Goal: Task Accomplishment & Management: Use online tool/utility

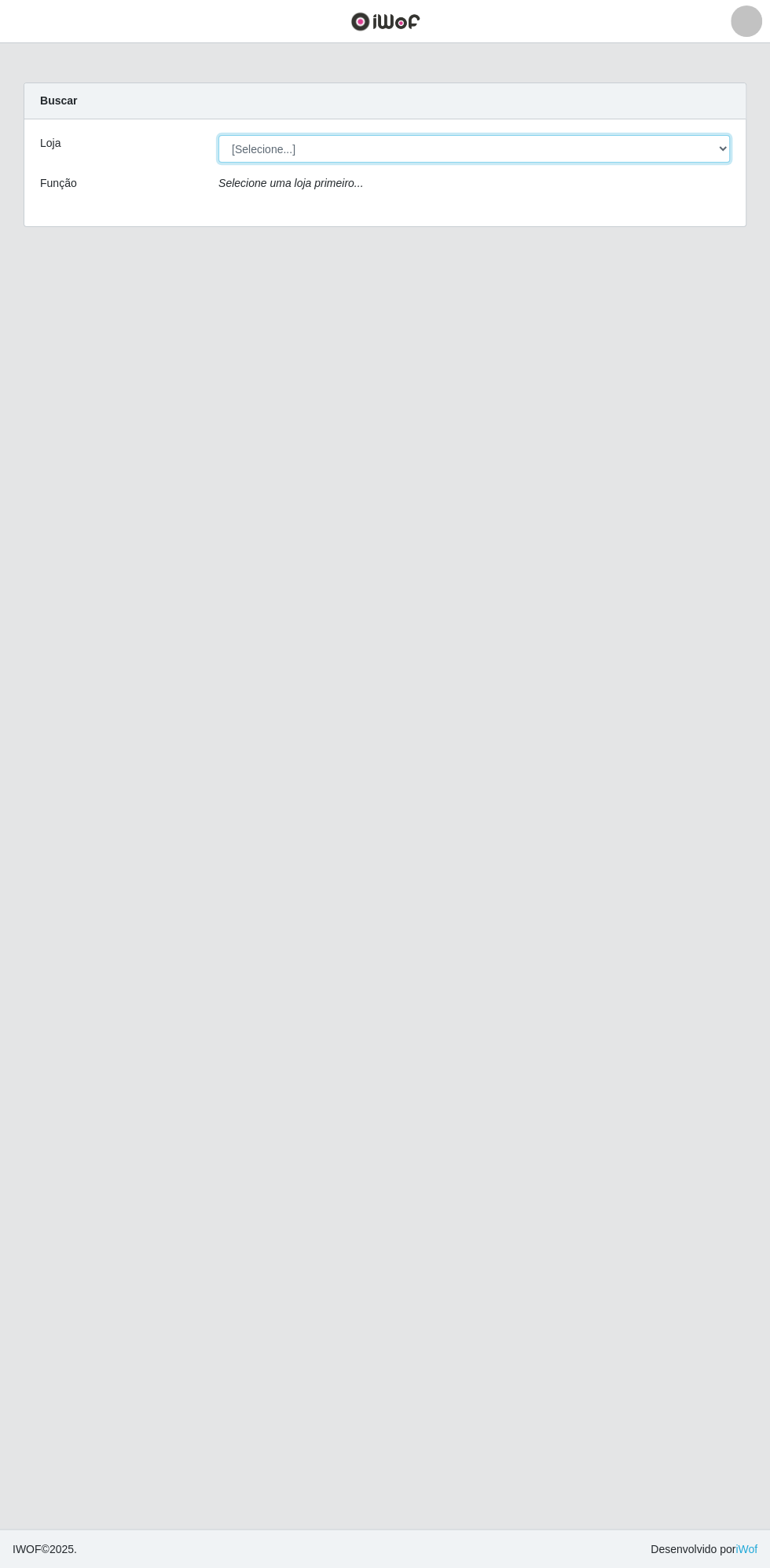
click at [359, 147] on select "[Selecione...] Extrabom - Loja 13 [GEOGRAPHIC_DATA]" at bounding box center [473, 148] width 512 height 28
select select "436"
click at [218, 135] on select "[Selecione...] Extrabom - Loja 13 [GEOGRAPHIC_DATA]" at bounding box center [473, 148] width 512 height 28
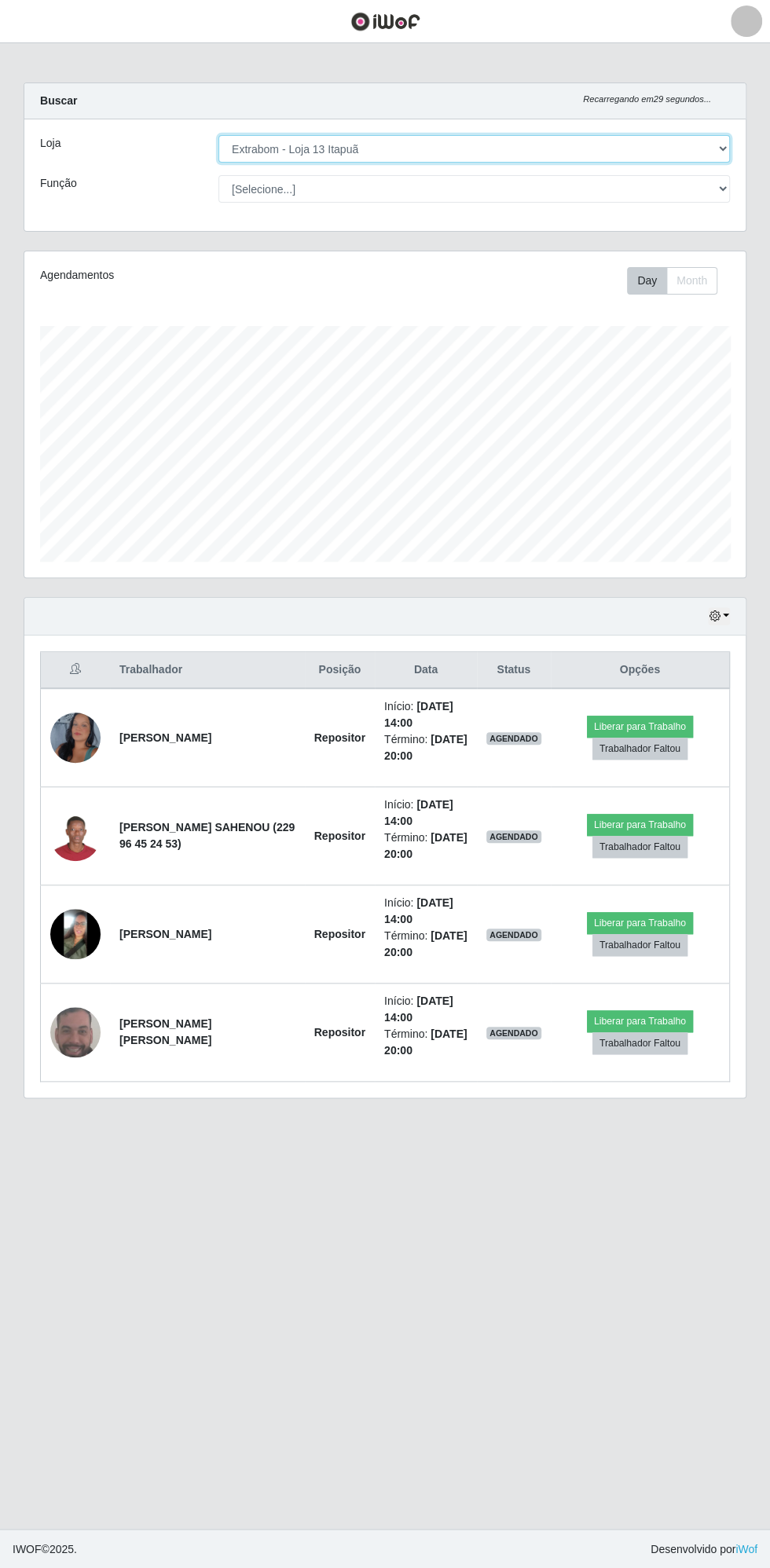
scroll to position [325, 721]
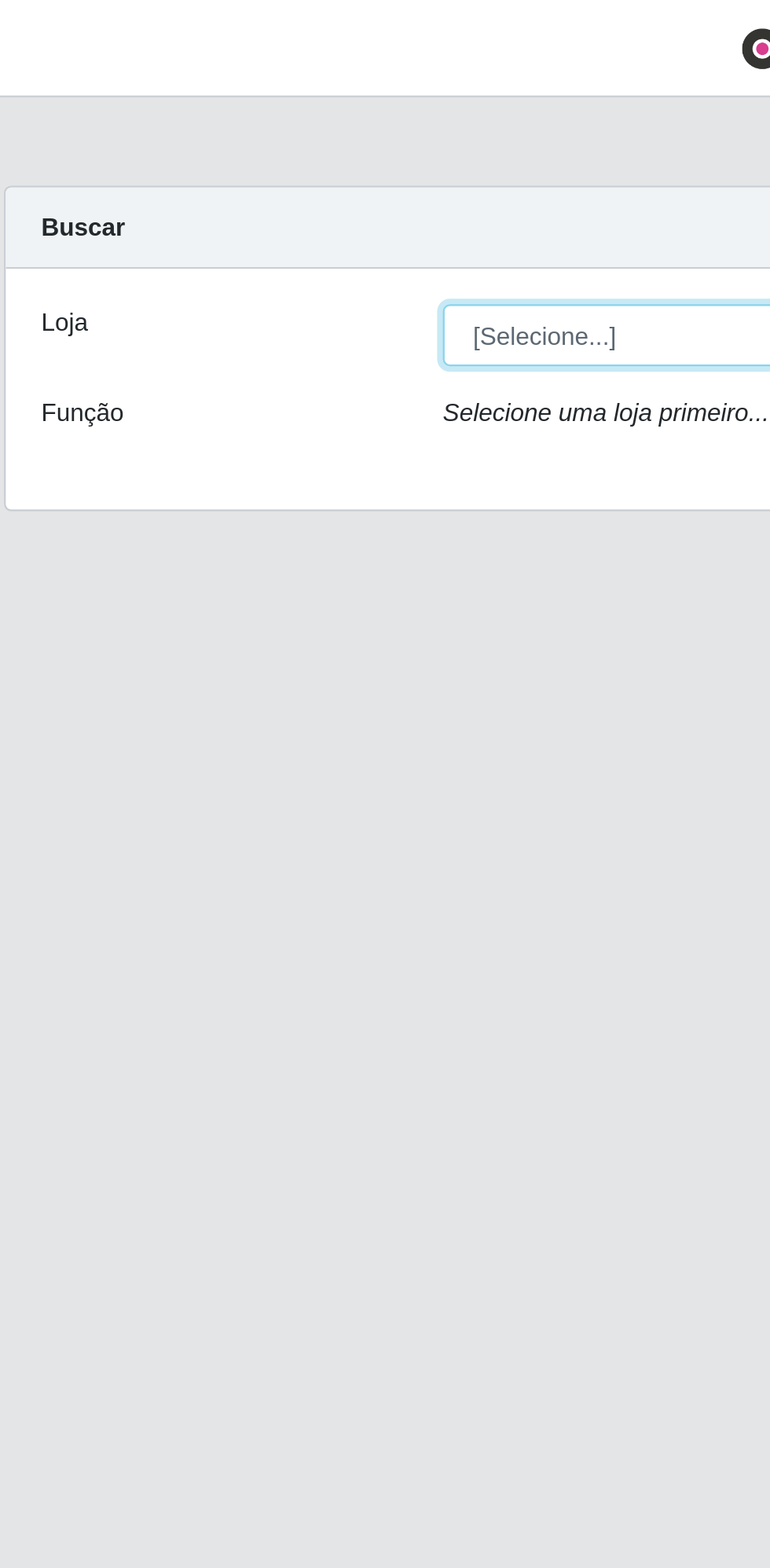
click at [253, 143] on select "[Selecione...] Extrabom - Loja 13 [GEOGRAPHIC_DATA]" at bounding box center [473, 148] width 512 height 28
select select "436"
click at [218, 135] on select "[Selecione...] Extrabom - Loja 13 [GEOGRAPHIC_DATA]" at bounding box center [473, 148] width 512 height 28
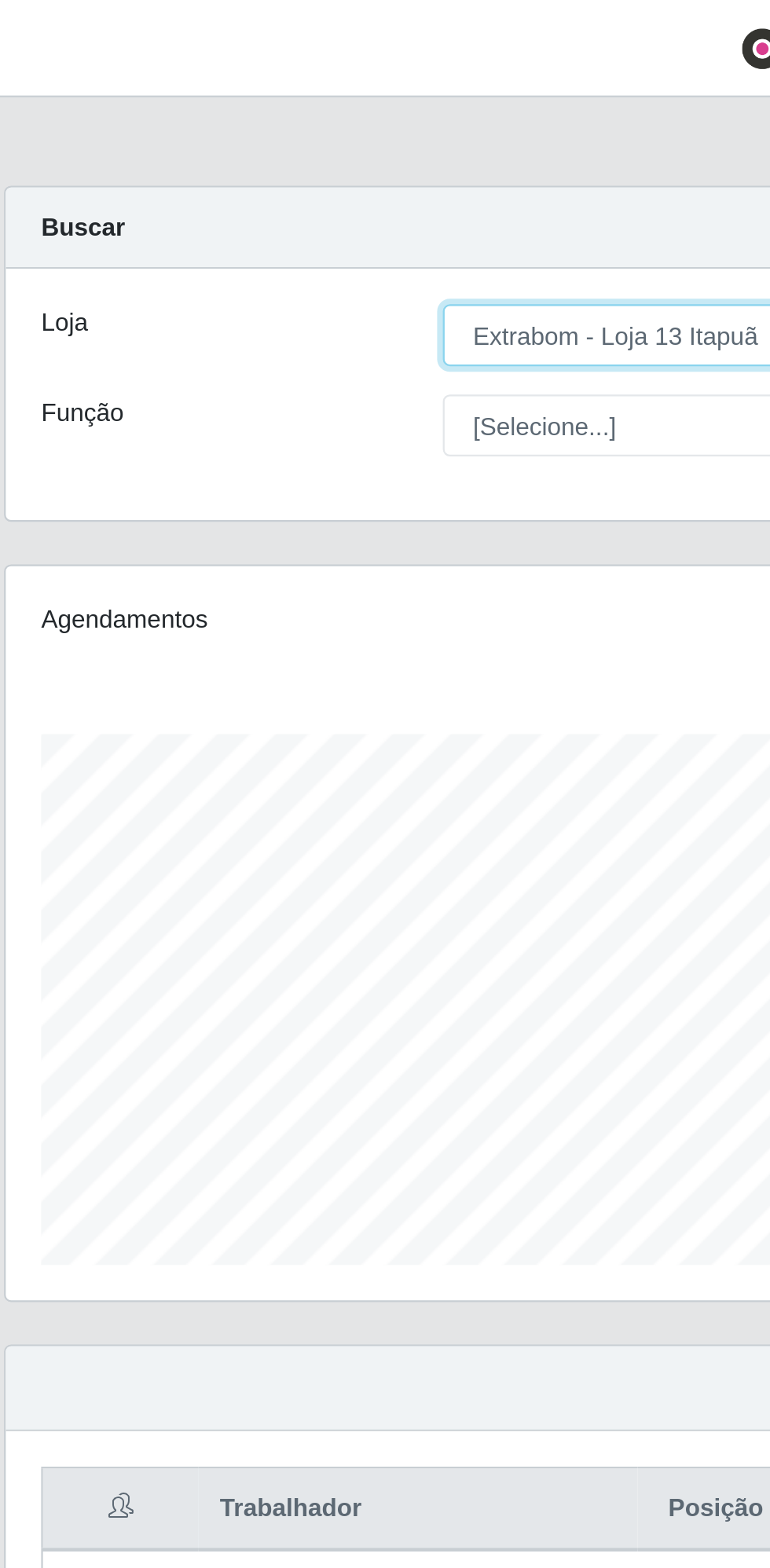
scroll to position [325, 721]
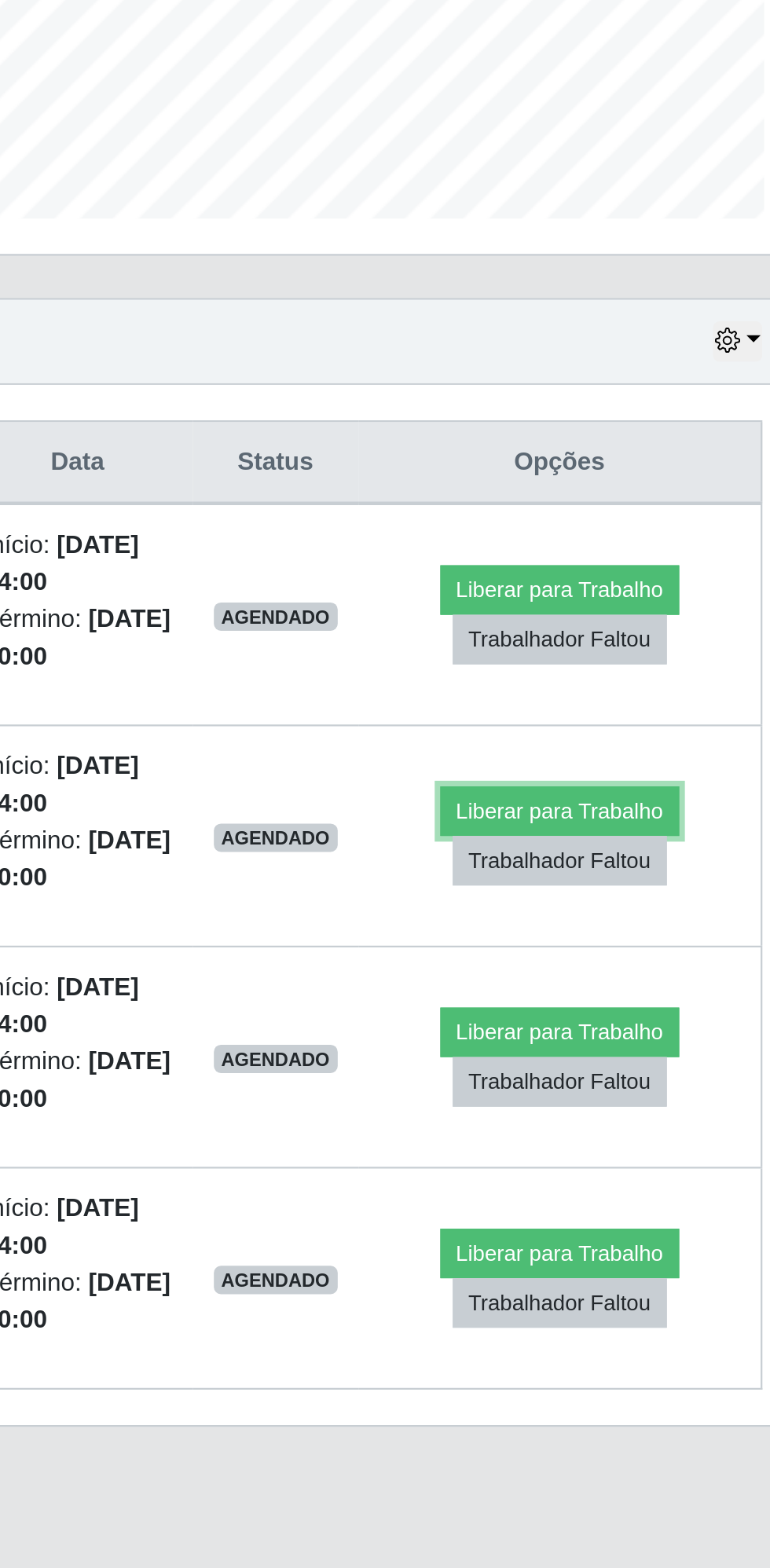
click at [636, 814] on button "Liberar para Trabalho" at bounding box center [639, 825] width 106 height 22
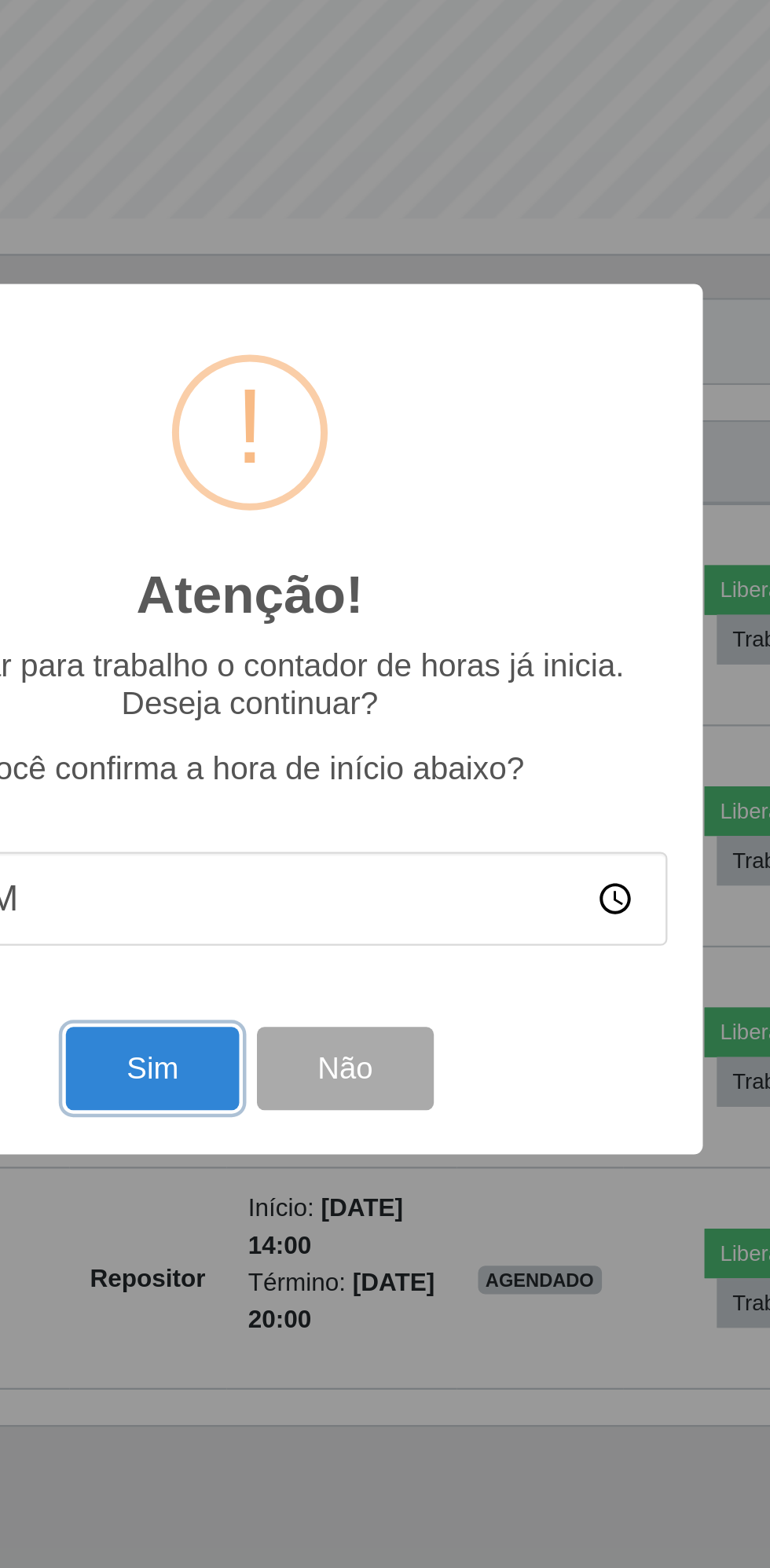
click at [356, 939] on button "Sim" at bounding box center [341, 939] width 77 height 37
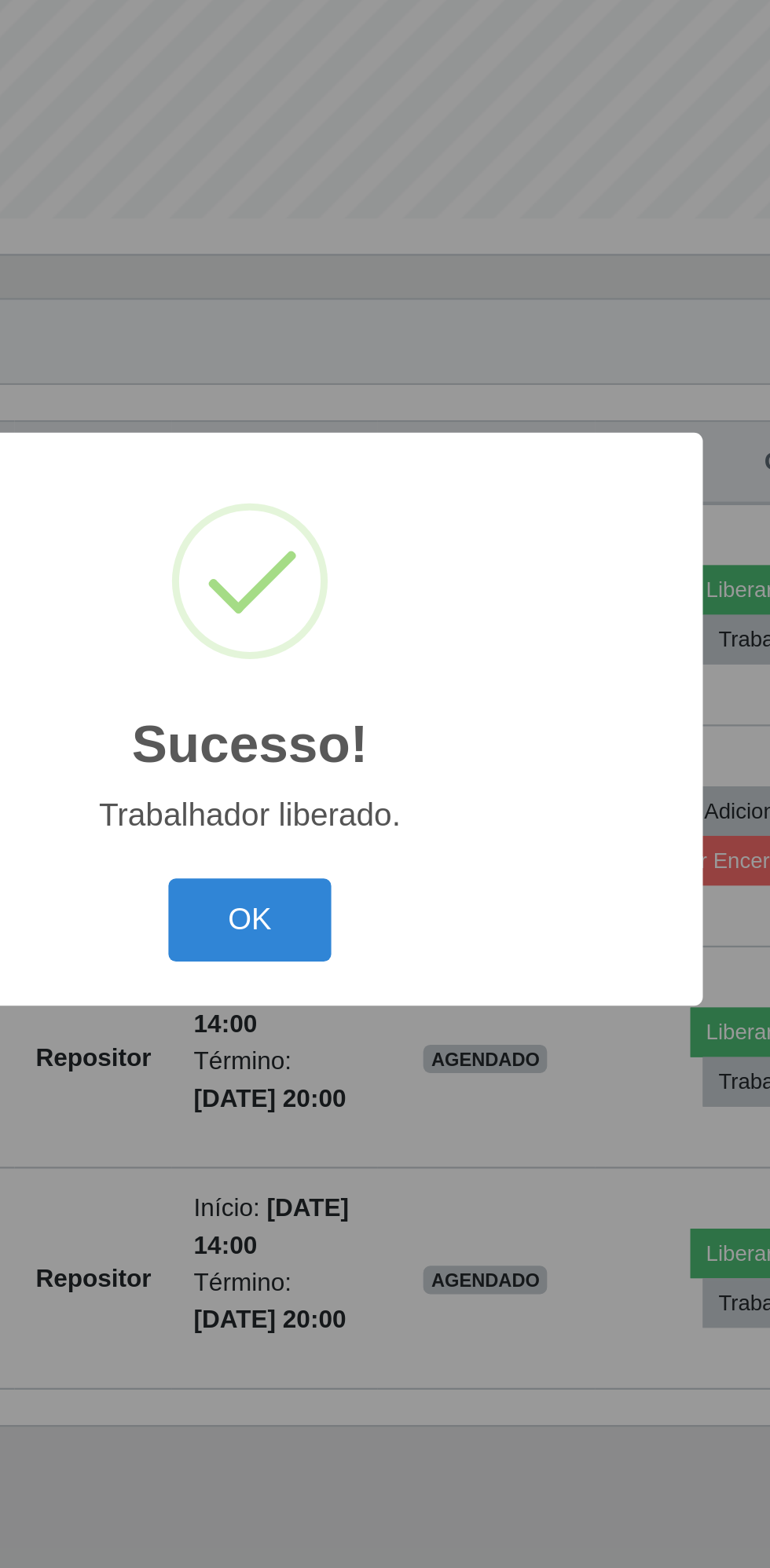
click at [401, 875] on button "OK" at bounding box center [385, 872] width 73 height 37
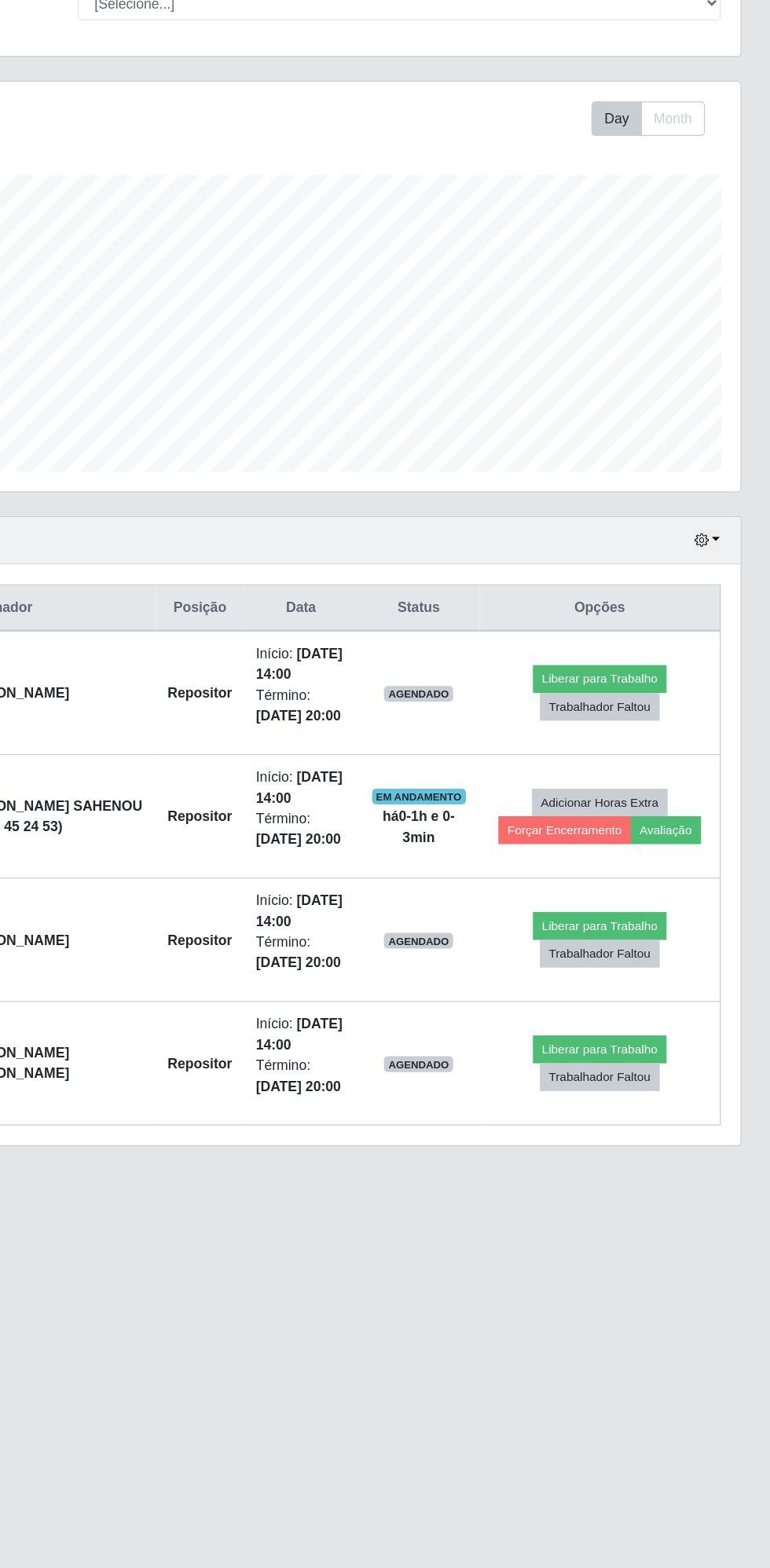
scroll to position [0, 0]
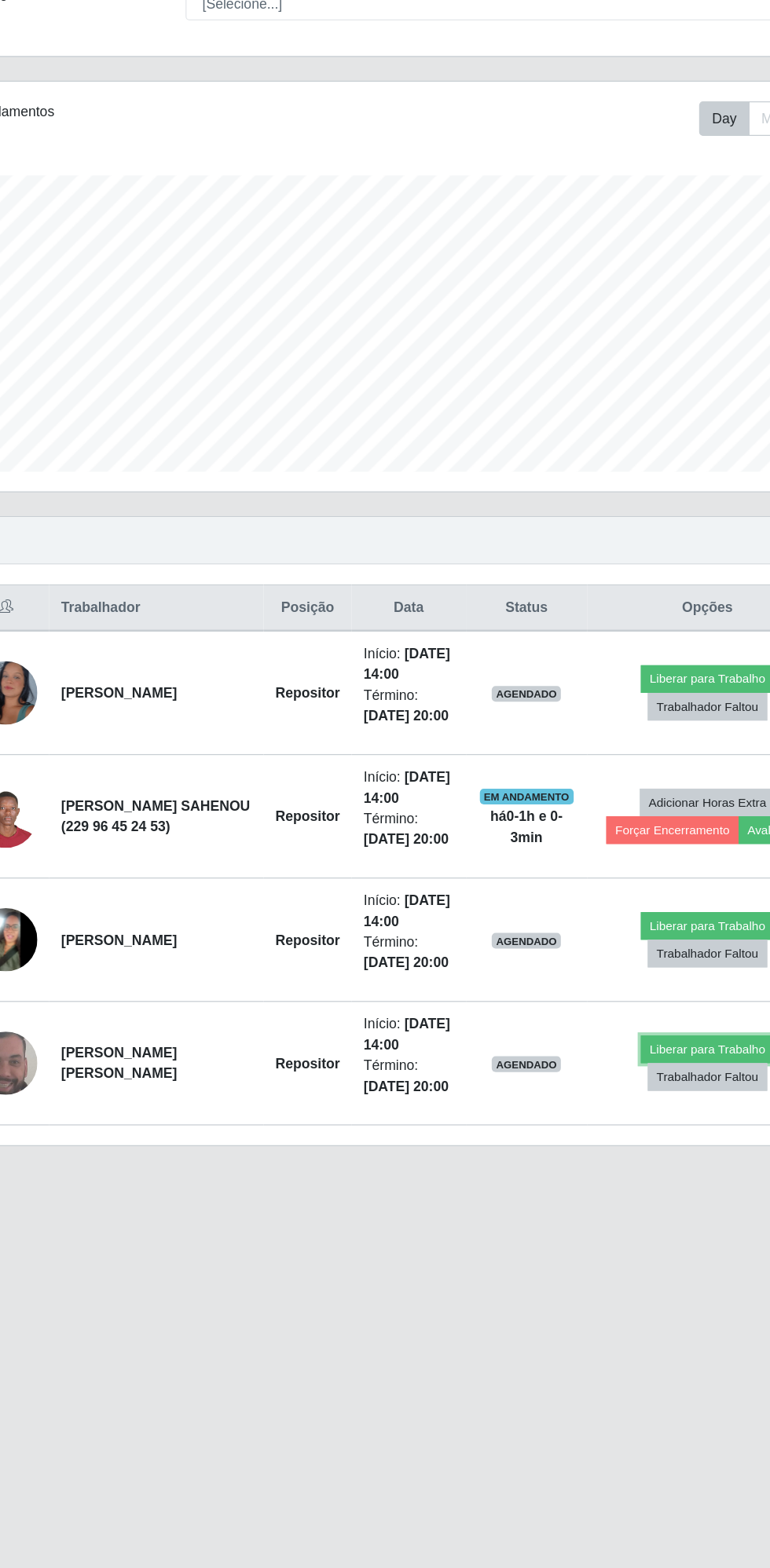
click at [633, 1015] on button "Liberar para Trabalho" at bounding box center [633, 1021] width 106 height 22
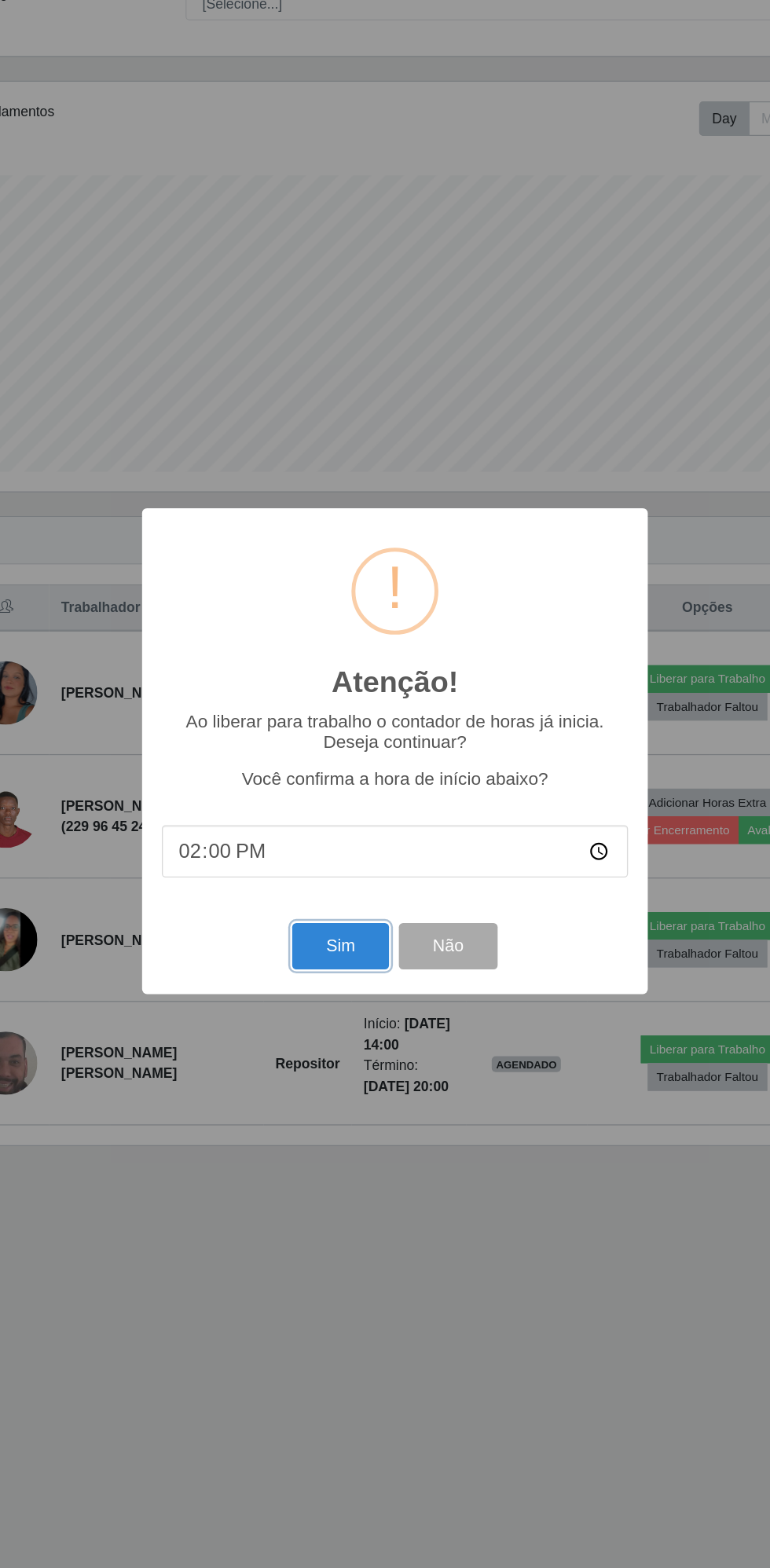
click at [356, 940] on button "Sim" at bounding box center [341, 939] width 77 height 37
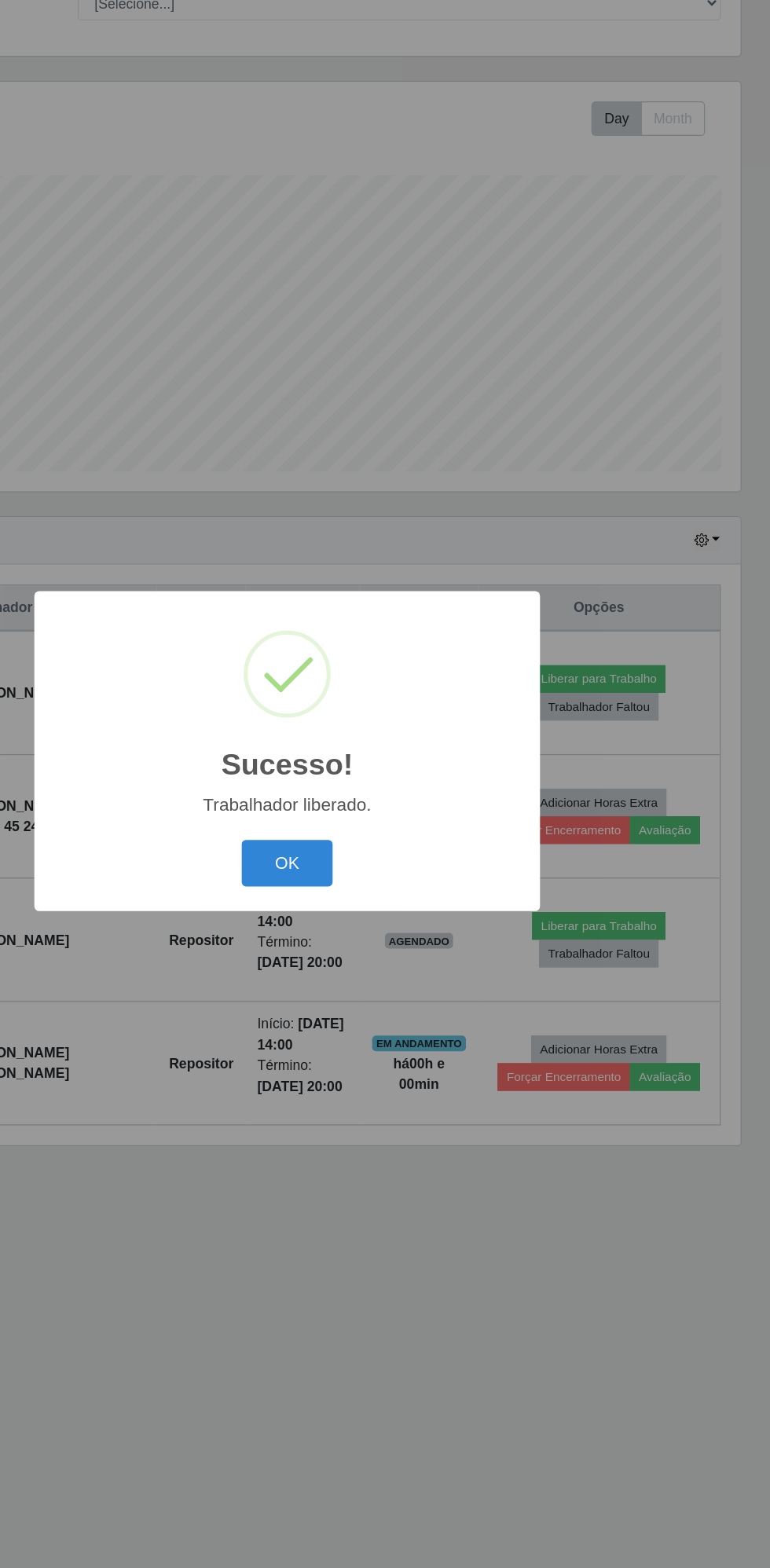
click at [396, 872] on button "OK" at bounding box center [385, 872] width 73 height 37
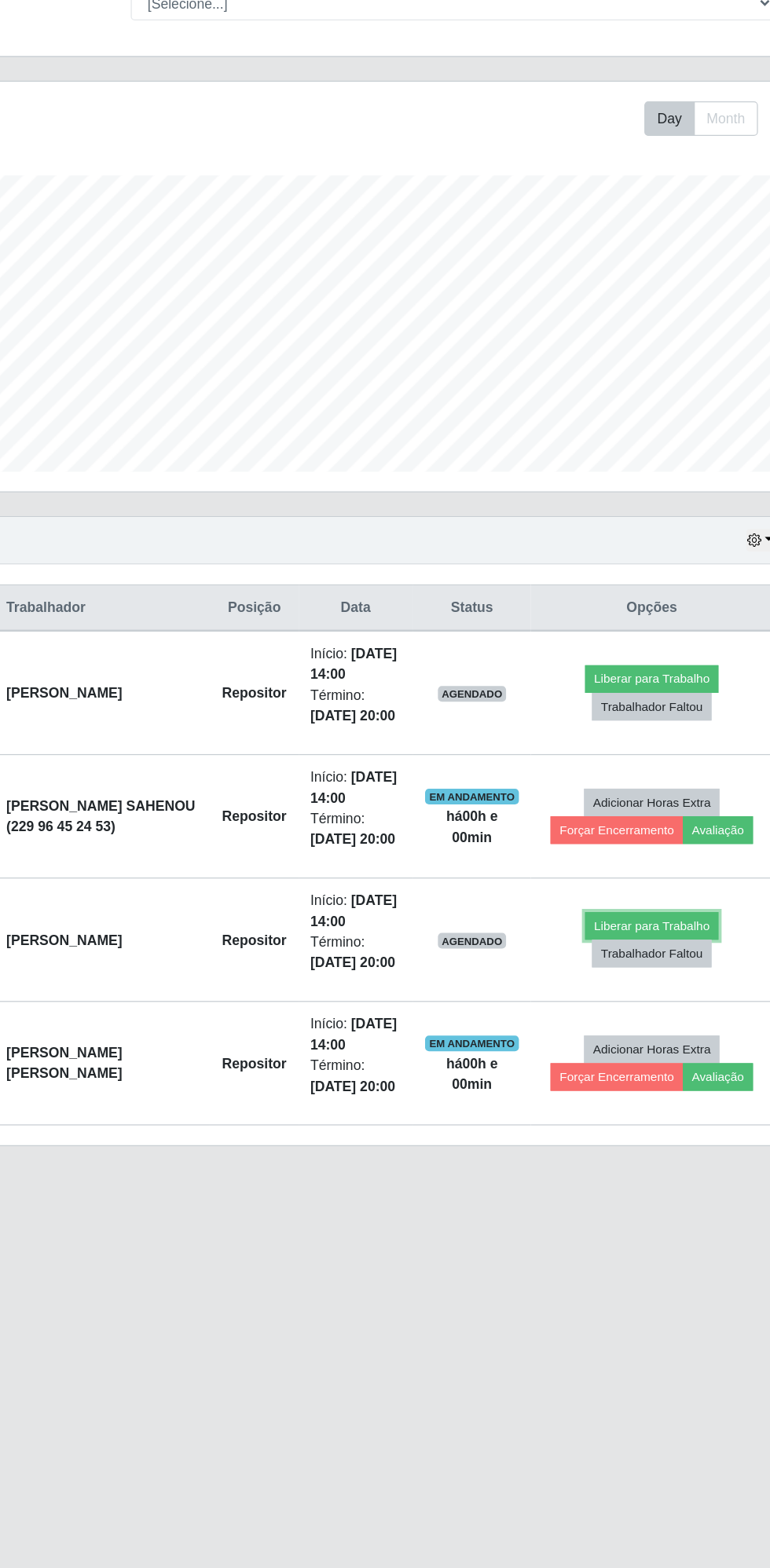
click at [630, 917] on button "Liberar para Trabalho" at bounding box center [632, 922] width 106 height 22
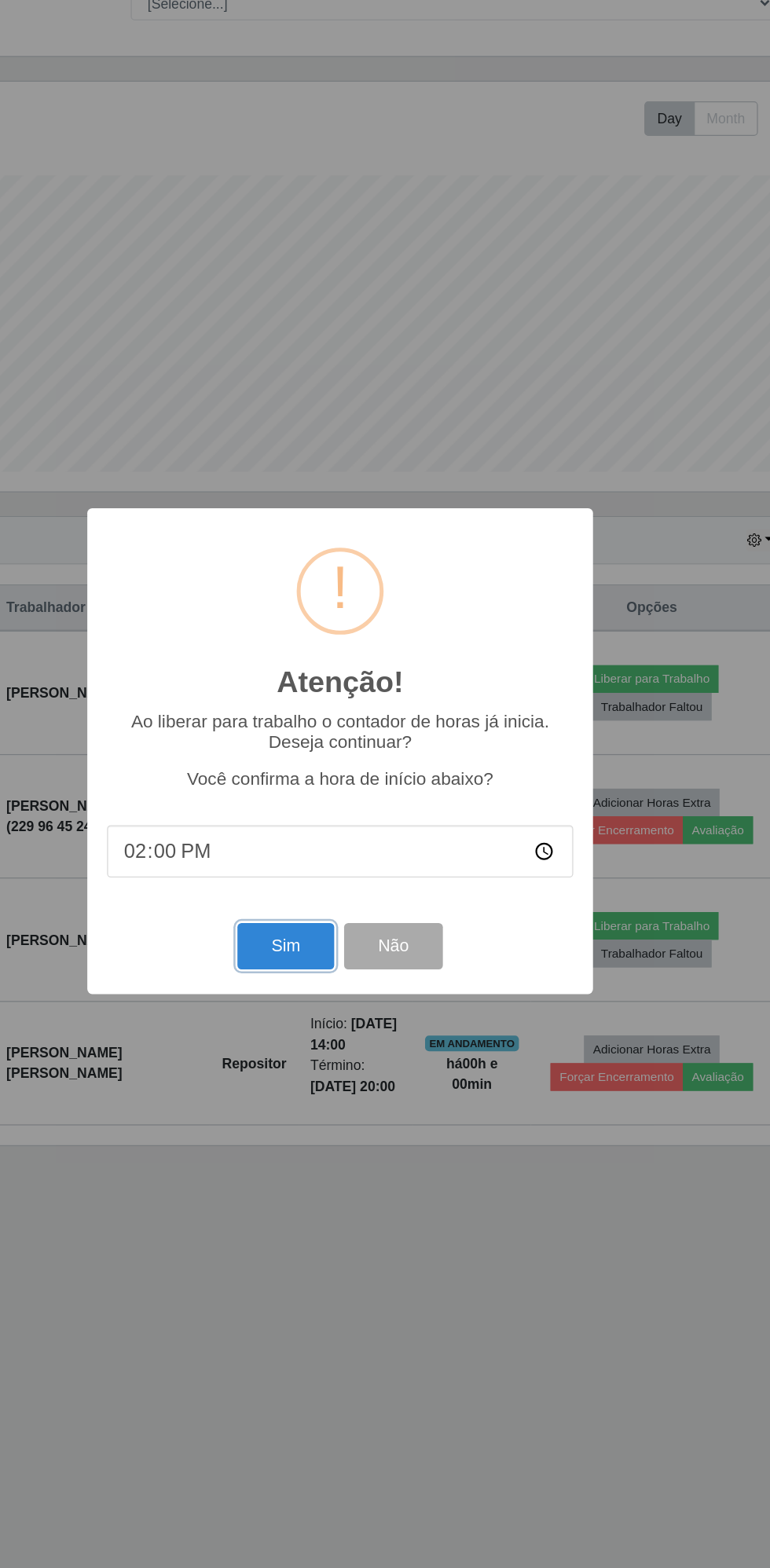
click at [357, 934] on button "Sim" at bounding box center [341, 939] width 77 height 37
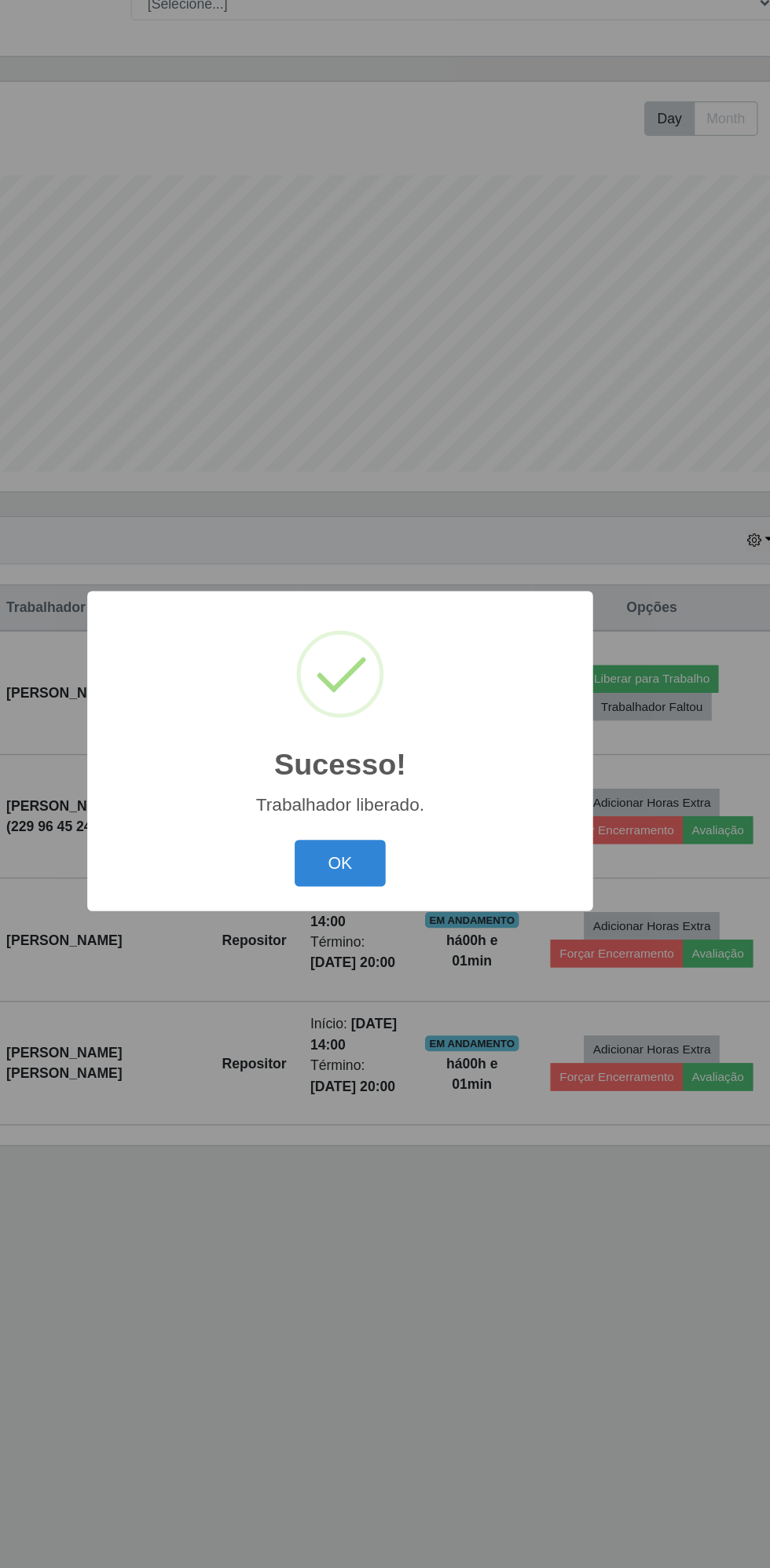
click at [387, 872] on button "OK" at bounding box center [385, 872] width 73 height 37
